Goal: Entertainment & Leisure: Consume media (video, audio)

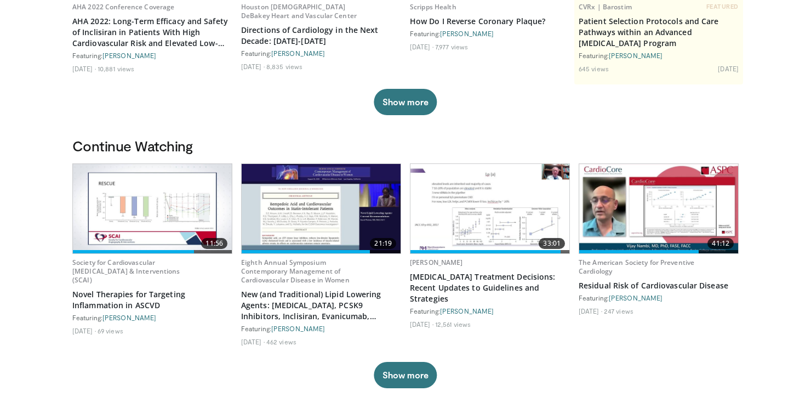
scroll to position [205, 0]
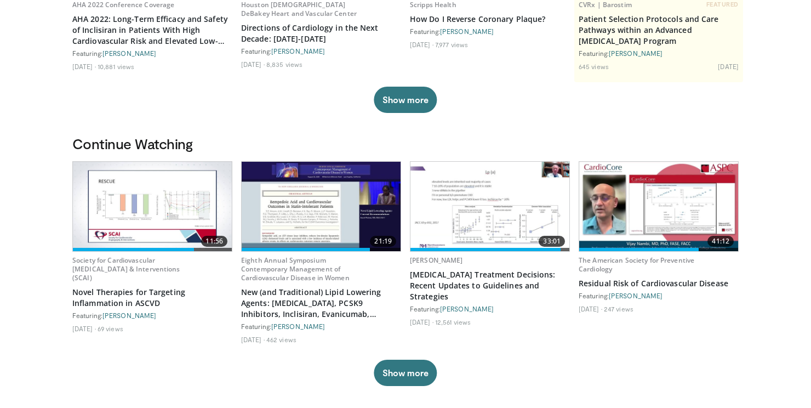
click at [174, 221] on img at bounding box center [152, 206] width 159 height 89
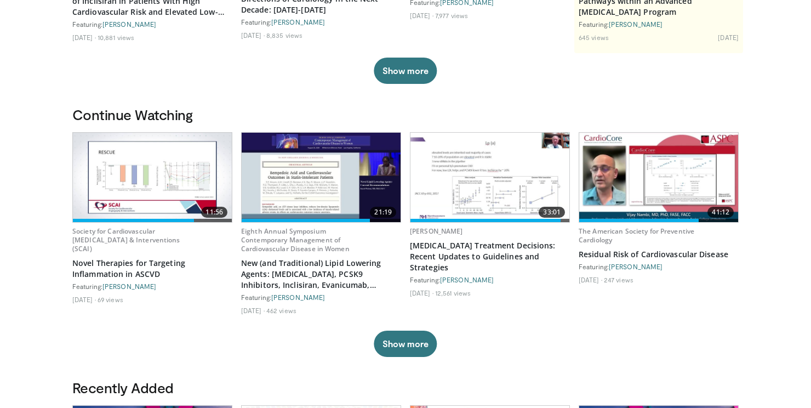
scroll to position [240, 0]
